Goal: Information Seeking & Learning: Learn about a topic

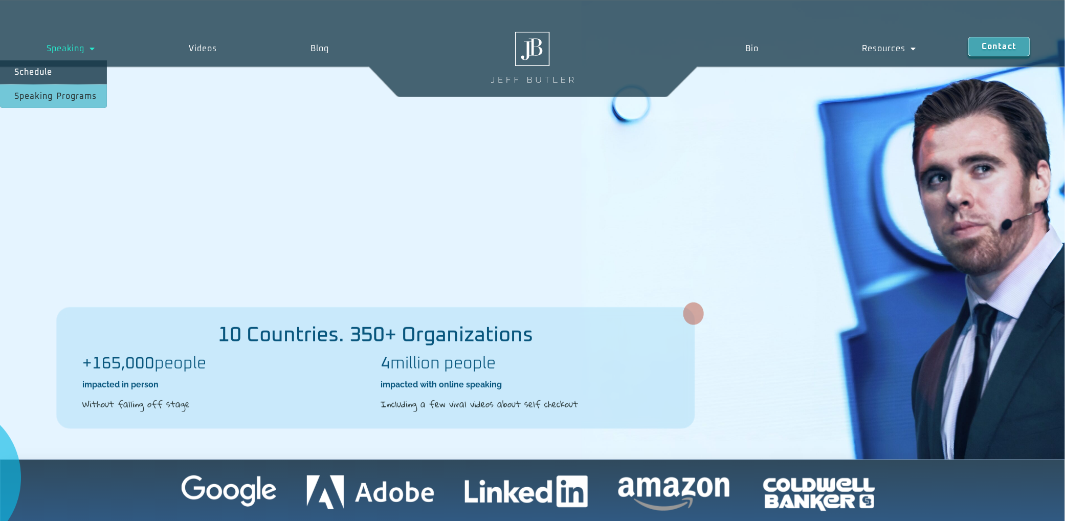
click at [77, 46] on link "Speaking" at bounding box center [71, 49] width 142 height 24
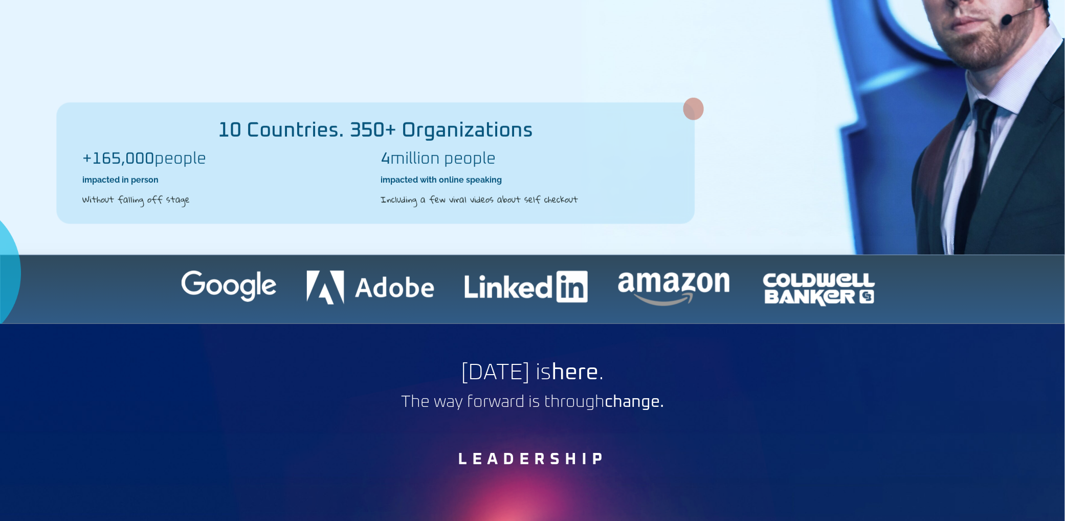
scroll to position [278, 0]
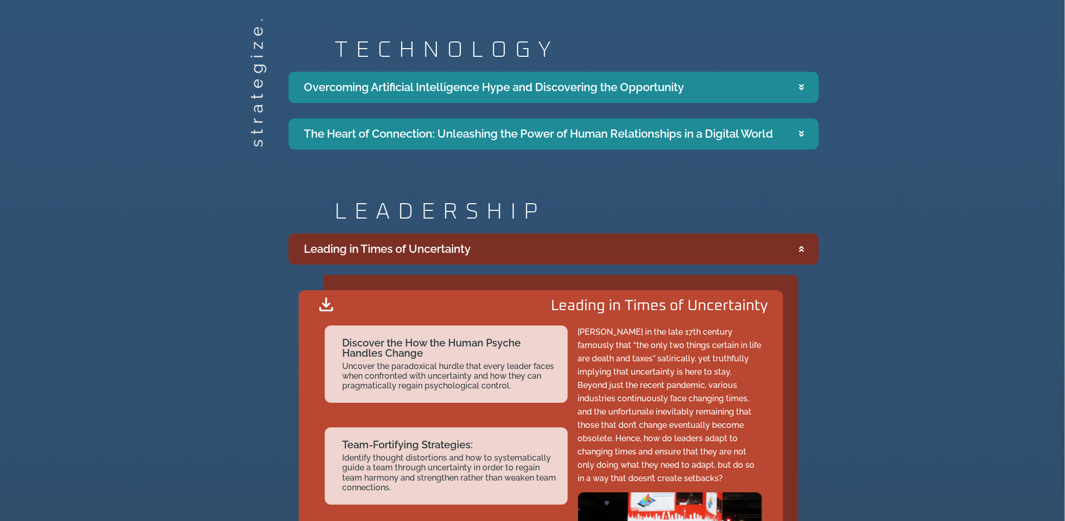
click at [782, 252] on summary "Leading in Times of Uncertainty" at bounding box center [554, 248] width 531 height 31
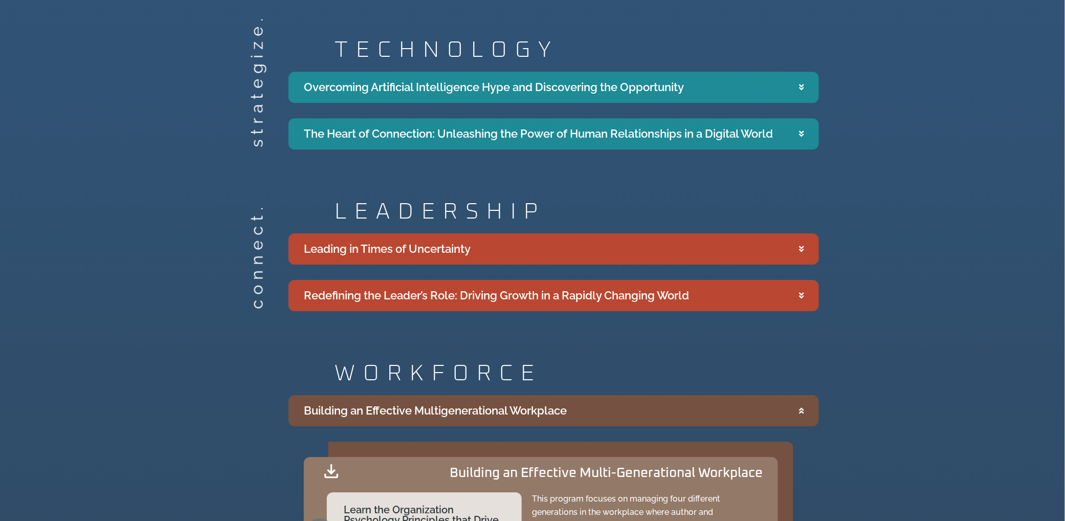
click at [800, 407] on icon "Accordion. Open links with Enter or Space, close with Escape, and navigate with…" at bounding box center [801, 411] width 5 height 8
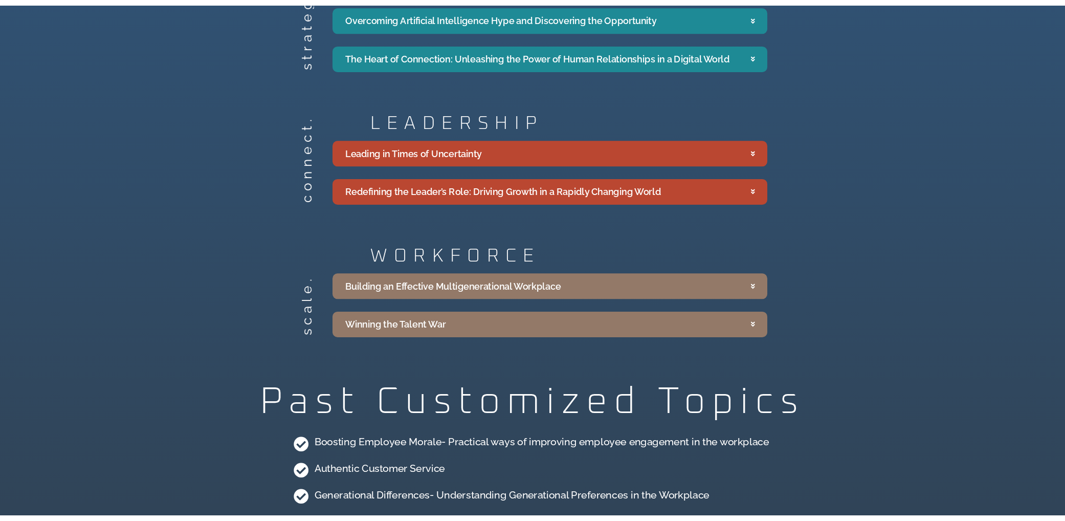
scroll to position [1251, 0]
